Goal: Task Accomplishment & Management: Use online tool/utility

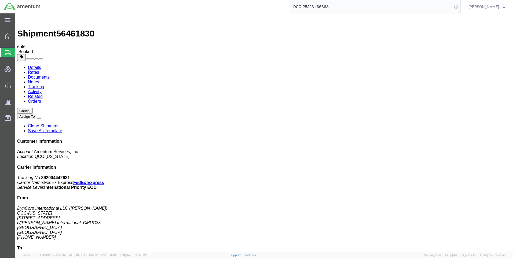
click at [459, 7] on icon at bounding box center [457, 7] width 8 height 8
click at [459, 6] on icon at bounding box center [457, 7] width 8 height 8
paste input "DCO-25223-166666"
click at [459, 6] on icon at bounding box center [457, 7] width 8 height 8
type input "DCO-25223-166666"
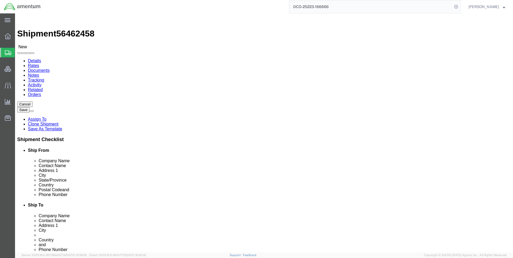
select select "42668"
select select "42637"
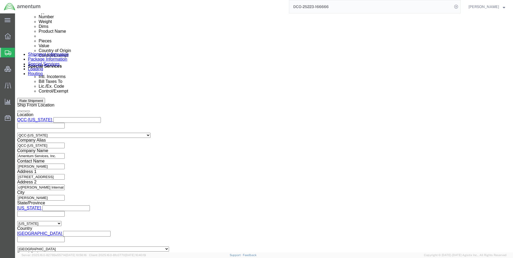
scroll to position [295, 0]
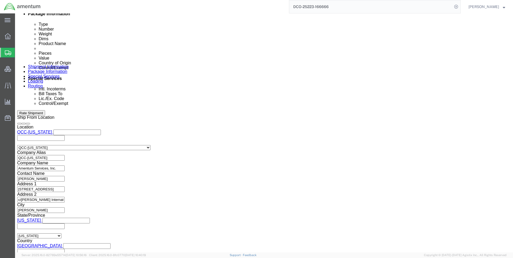
click icon
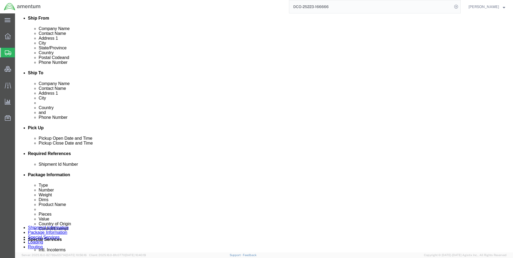
click link "Special Services"
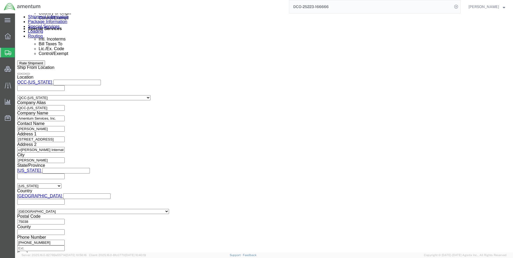
scroll to position [376, 0]
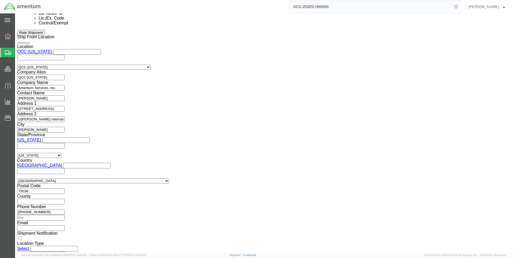
click select "Select AES-Direct EEI Carrier File EEI EEI Exempt"
select select "CFIL"
click select "Select AES-Direct EEI Carrier File EEI EEI Exempt"
click button "Rate Shipment"
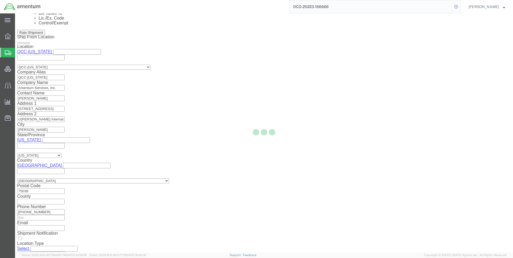
select select "42668"
select select "42637"
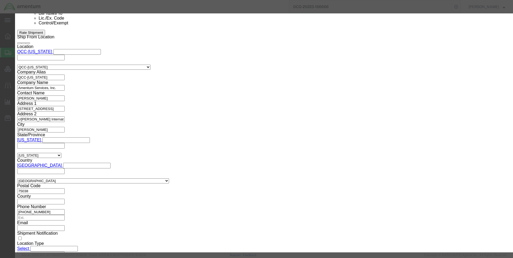
scroll to position [339, 0]
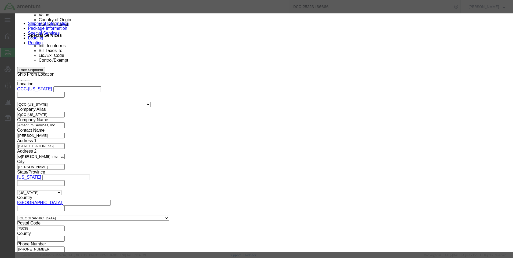
click button "Close"
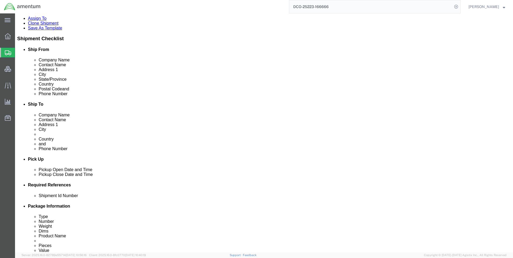
scroll to position [97, 0]
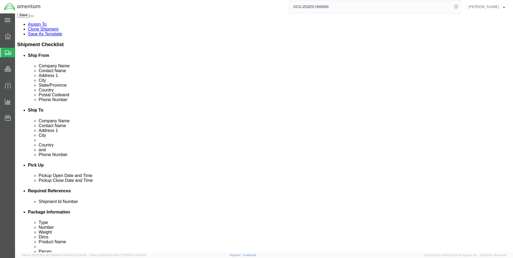
click link "ADDITIONAL INFORMATION"
click button "Add"
click select "Select EIN EORI TIN VAT Other"
select select "EORI"
click select "Select EIN EORI TIN VAT Other"
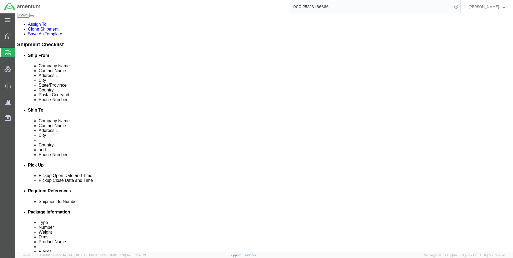
paste input "[US_VEHICLE_IDENTIFICATION_NUMBER]"
type input "[US_VEHICLE_IDENTIFICATION_NUMBER]"
click button "Rate Shipment"
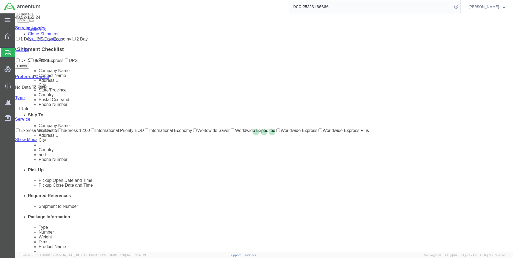
scroll to position [0, 0]
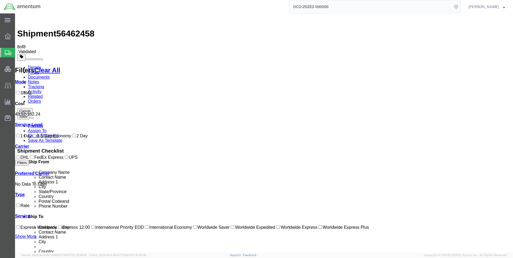
drag, startPoint x: 286, startPoint y: 75, endPoint x: 277, endPoint y: 76, distance: 9.7
copy b "43.52"
click at [460, 5] on icon at bounding box center [457, 7] width 8 height 8
click at [460, 6] on icon at bounding box center [457, 7] width 8 height 8
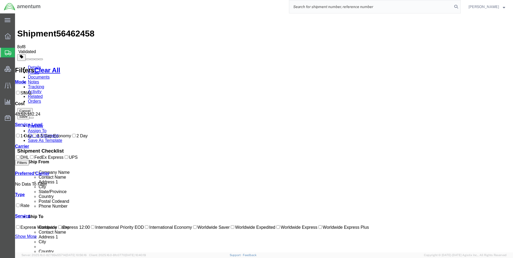
paste input "DCO-25223-166667"
type input "DCO-25223-166667"
click at [460, 5] on icon at bounding box center [457, 7] width 8 height 8
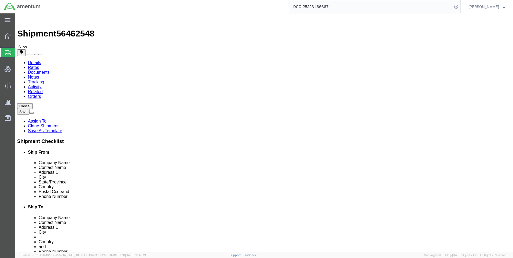
select select "42668"
select select "69712"
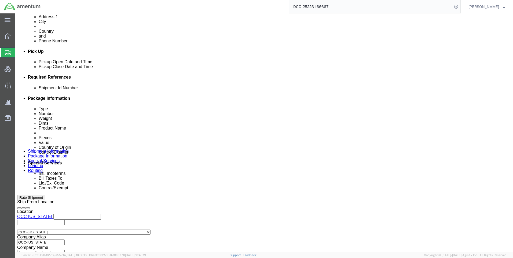
scroll to position [242, 0]
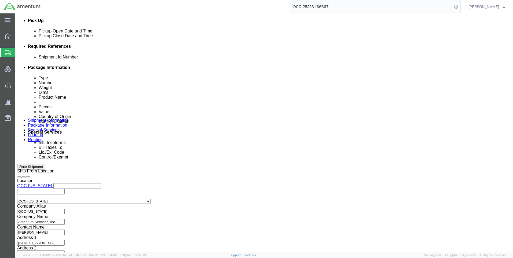
click button
click icon
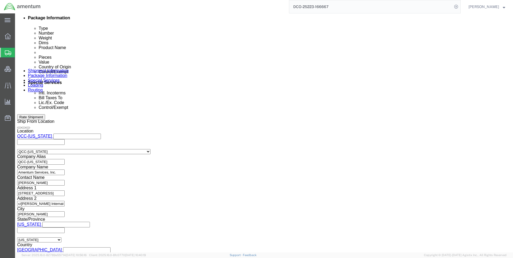
scroll to position [339, 0]
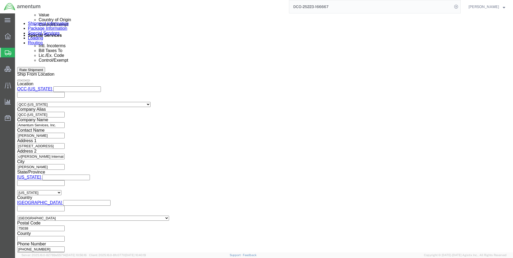
click button "Continue"
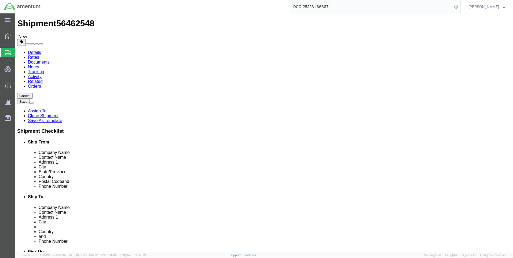
scroll to position [16, 0]
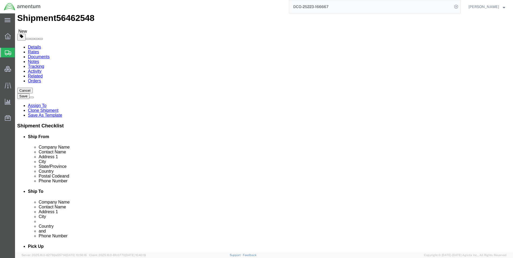
drag, startPoint x: 372, startPoint y: 100, endPoint x: 257, endPoint y: 101, distance: 114.7
click button "Continue"
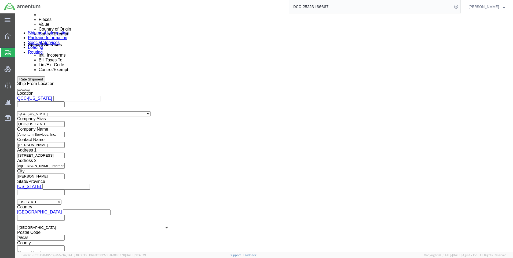
scroll to position [365, 0]
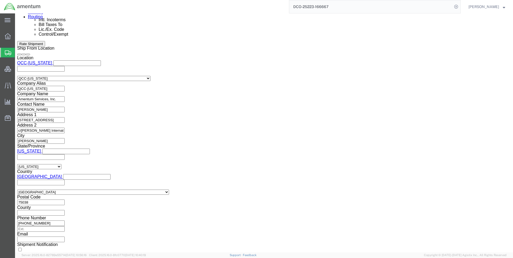
click select "Select AES-Direct EEI Carrier File EEI EEI Exempt"
select select "CFIL"
click select "Select AES-Direct EEI Carrier File EEI EEI Exempt"
click icon
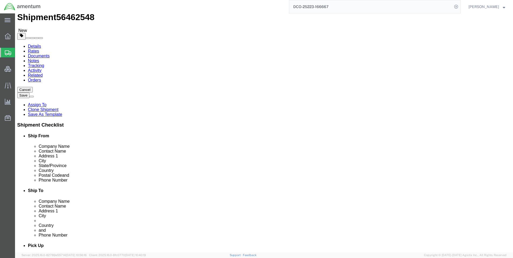
scroll to position [124, 0]
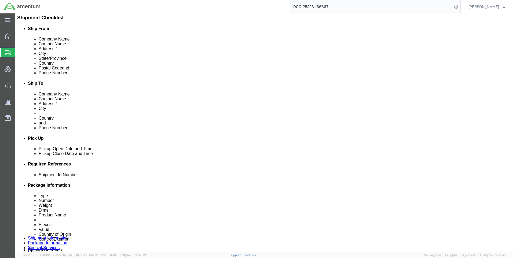
click icon
click button "Add"
click select "Select EIN EORI TIN VAT Other"
select select "EORI"
click select "Select EIN EORI TIN VAT Other"
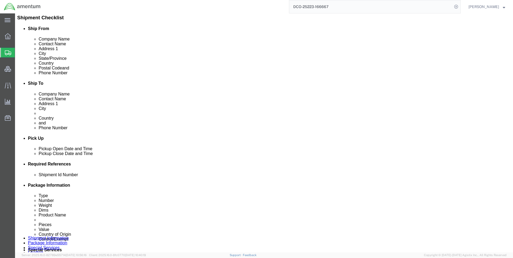
paste input "[US_VEHICLE_IDENTIFICATION_NUMBER]"
type input "[US_VEHICLE_IDENTIFICATION_NUMBER]"
drag, startPoint x: 447, startPoint y: 226, endPoint x: 508, endPoint y: 224, distance: 61.3
click button "Rate Shipment"
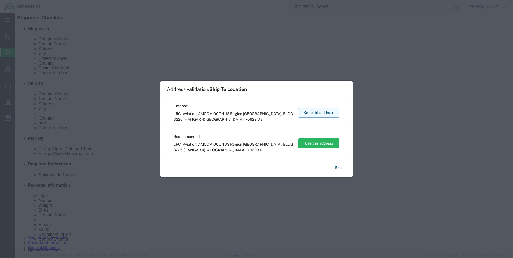
drag, startPoint x: 305, startPoint y: 111, endPoint x: 289, endPoint y: 97, distance: 20.5
click at [305, 111] on button "Keep this address" at bounding box center [318, 113] width 41 height 10
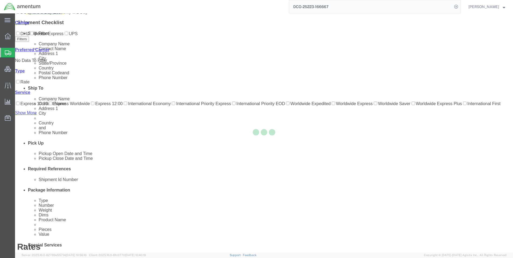
scroll to position [0, 0]
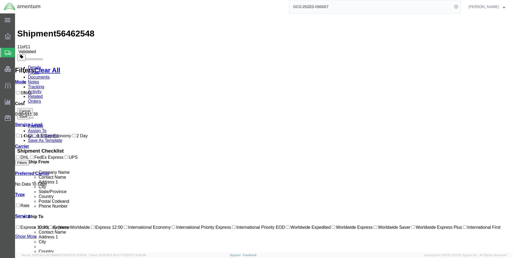
drag, startPoint x: 285, startPoint y: 86, endPoint x: 276, endPoint y: 86, distance: 9.1
copy b "29.13"
